Goal: Find specific page/section: Find specific page/section

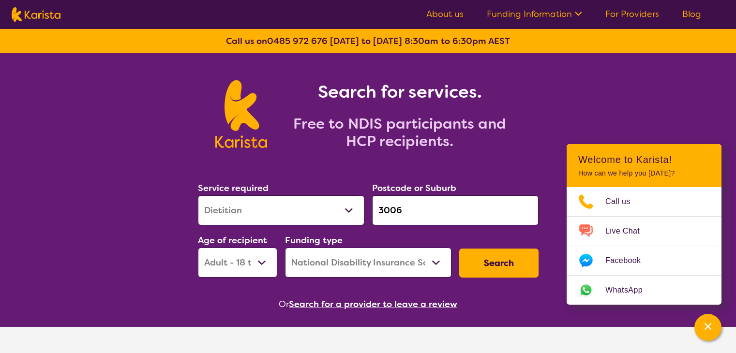
select select "Dietitian"
select select "AD"
select select "NDIS"
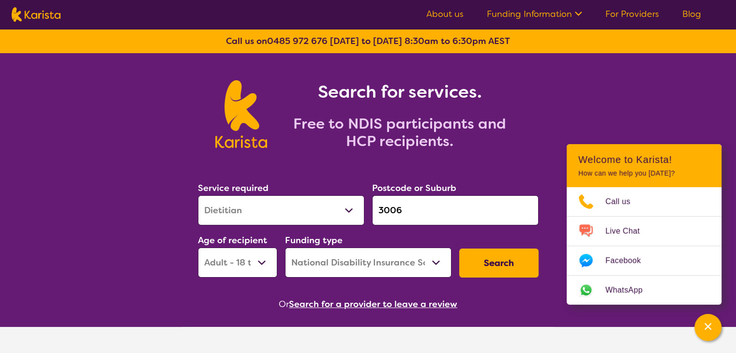
click at [644, 15] on link "For Providers" at bounding box center [632, 14] width 54 height 12
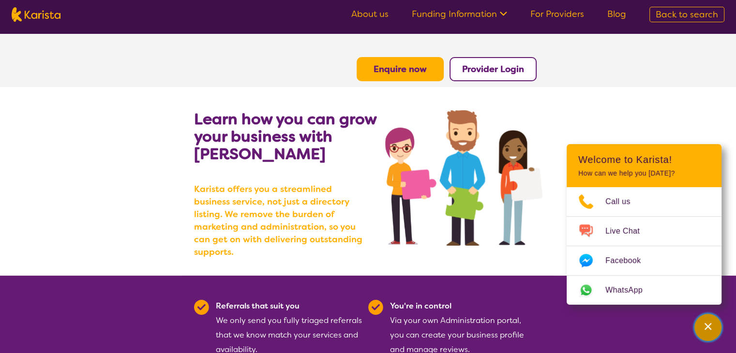
click at [705, 319] on div "Channel Menu" at bounding box center [707, 327] width 19 height 21
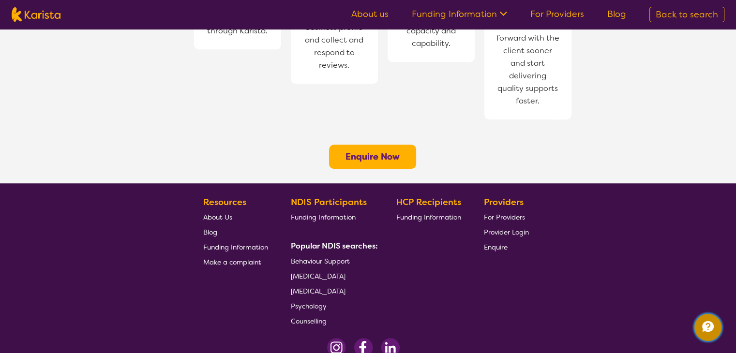
scroll to position [816, 0]
